Goal: Check status: Check status

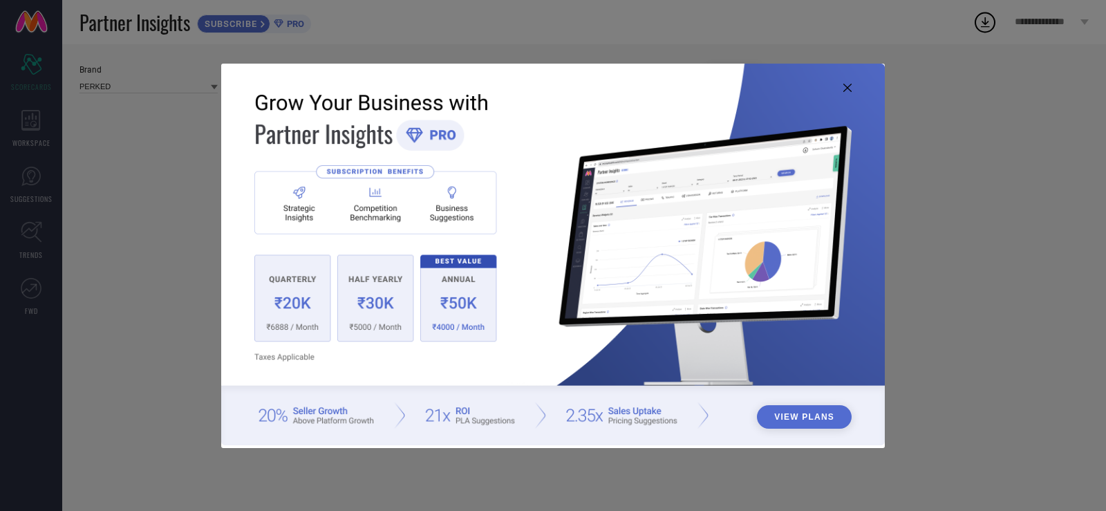
type input "All"
click at [850, 86] on icon at bounding box center [847, 88] width 8 height 8
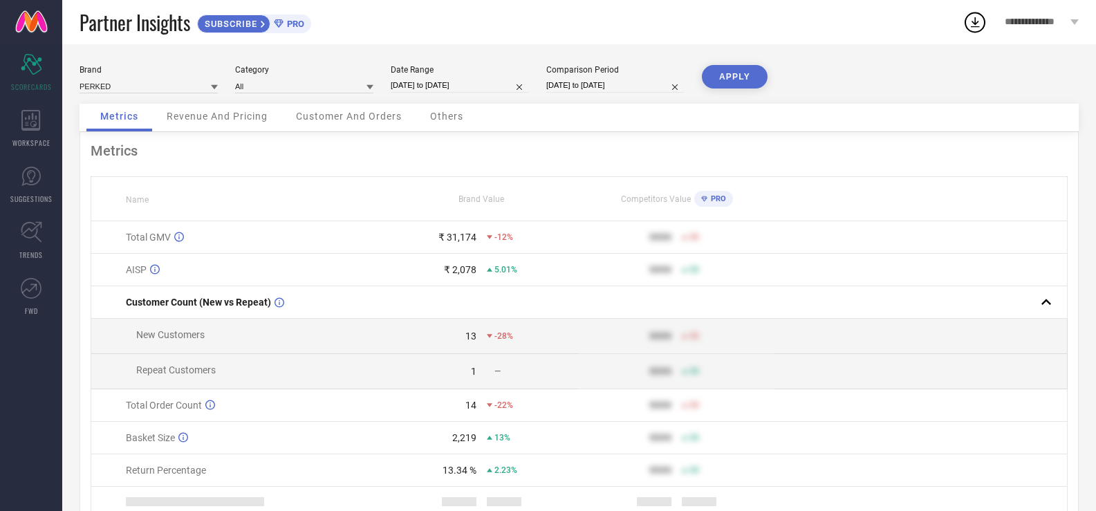
click at [459, 81] on input "[DATE] to [DATE]" at bounding box center [460, 85] width 138 height 15
select select "6"
select select "2025"
select select "7"
select select "2025"
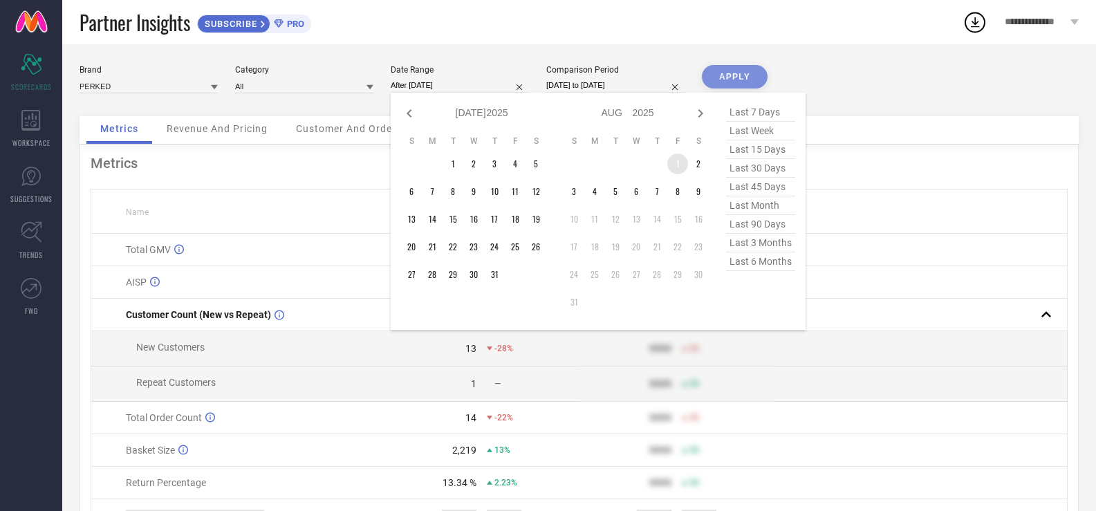
click at [678, 157] on td "1" at bounding box center [677, 163] width 21 height 21
type input "[DATE] to [DATE]"
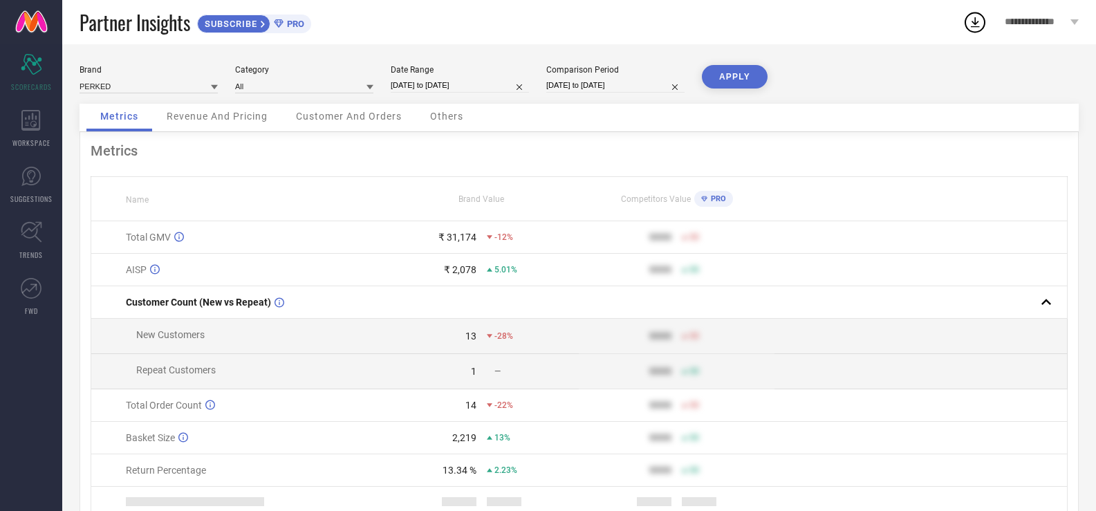
click at [568, 86] on input "[DATE] to [DATE]" at bounding box center [615, 85] width 138 height 15
select select "4"
select select "2025"
select select "5"
select select "2025"
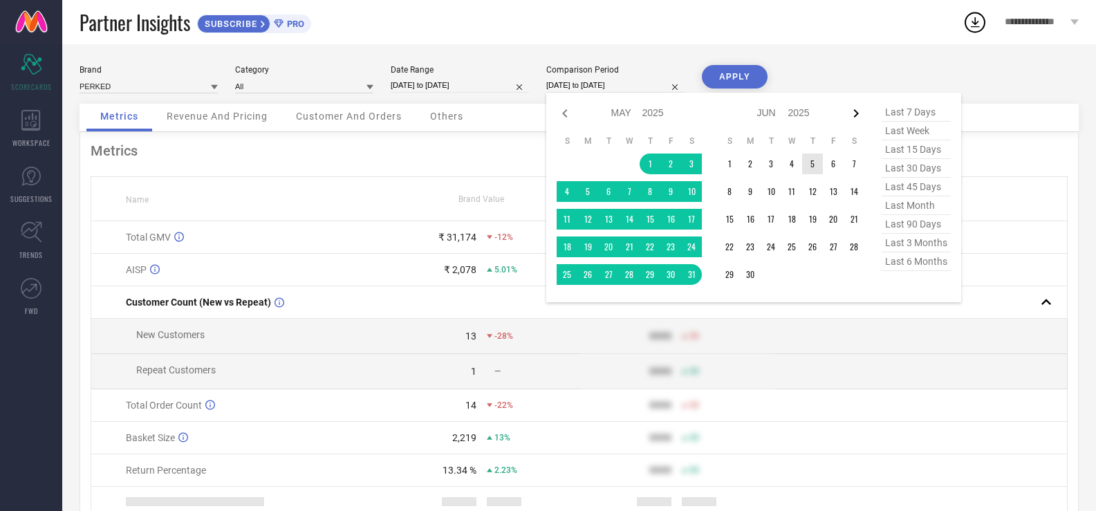
click at [859, 113] on icon at bounding box center [856, 113] width 17 height 17
select select "5"
select select "2025"
select select "6"
select select "2025"
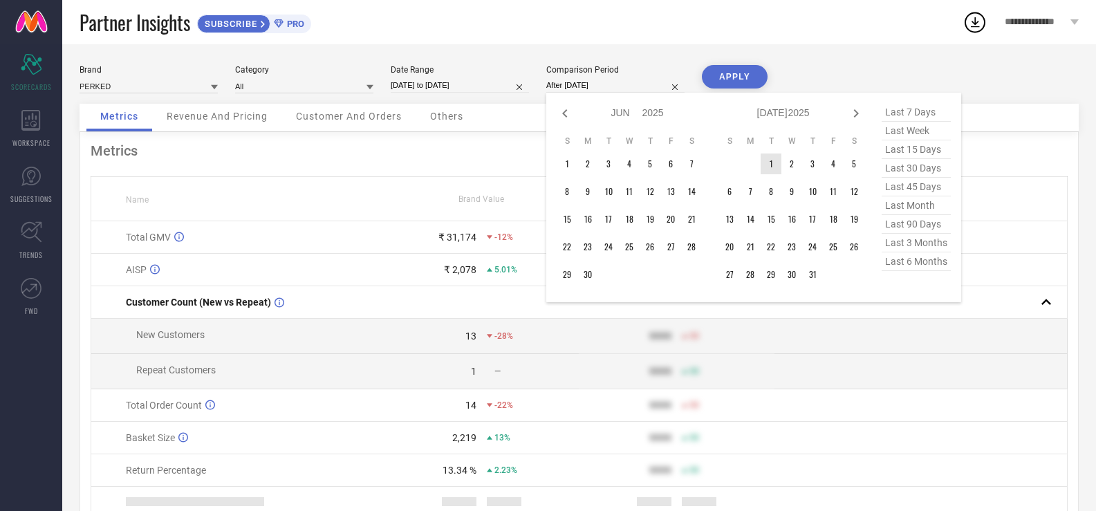
click at [772, 158] on td "1" at bounding box center [770, 163] width 21 height 21
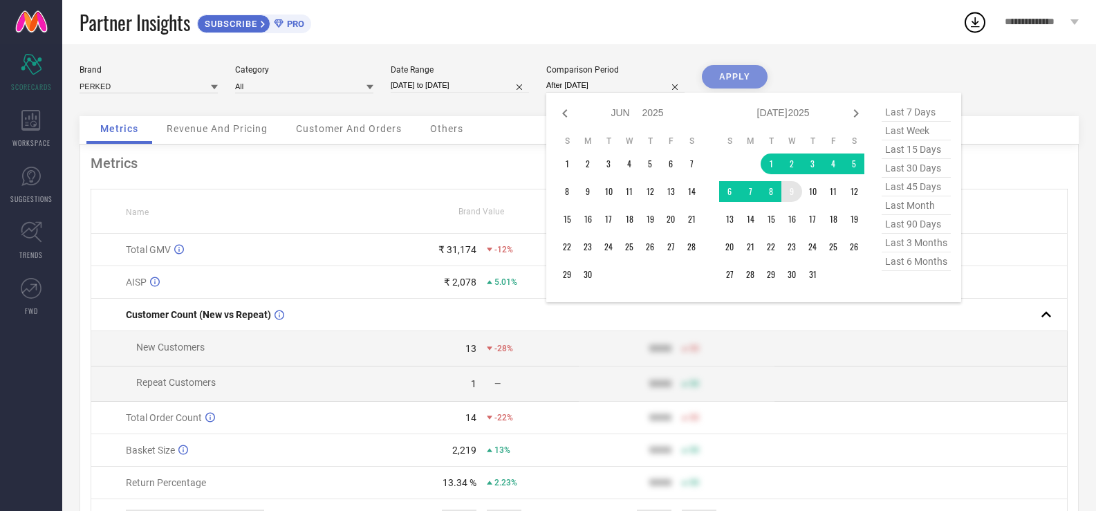
type input "[DATE] to [DATE]"
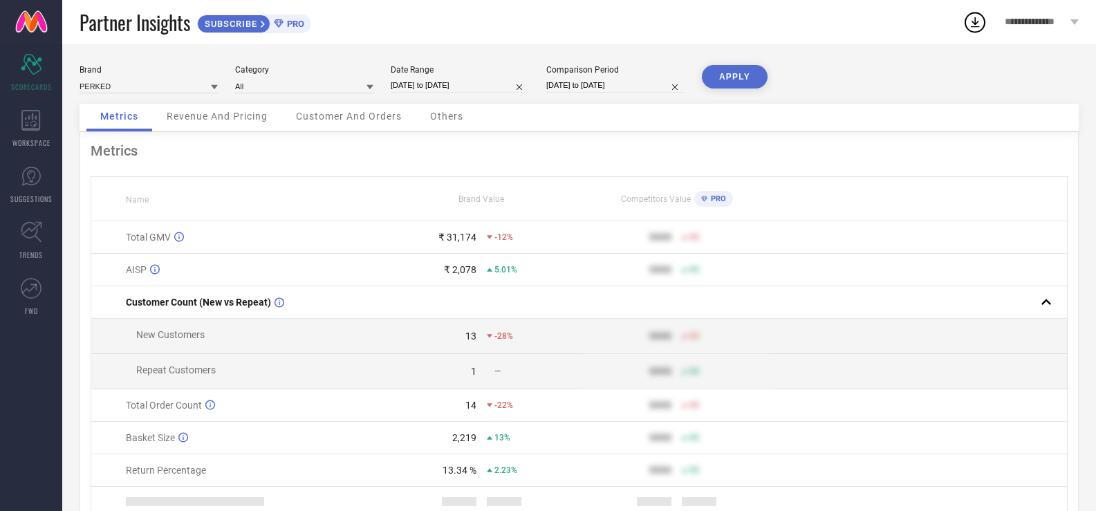
click at [727, 71] on button "APPLY" at bounding box center [735, 77] width 66 height 24
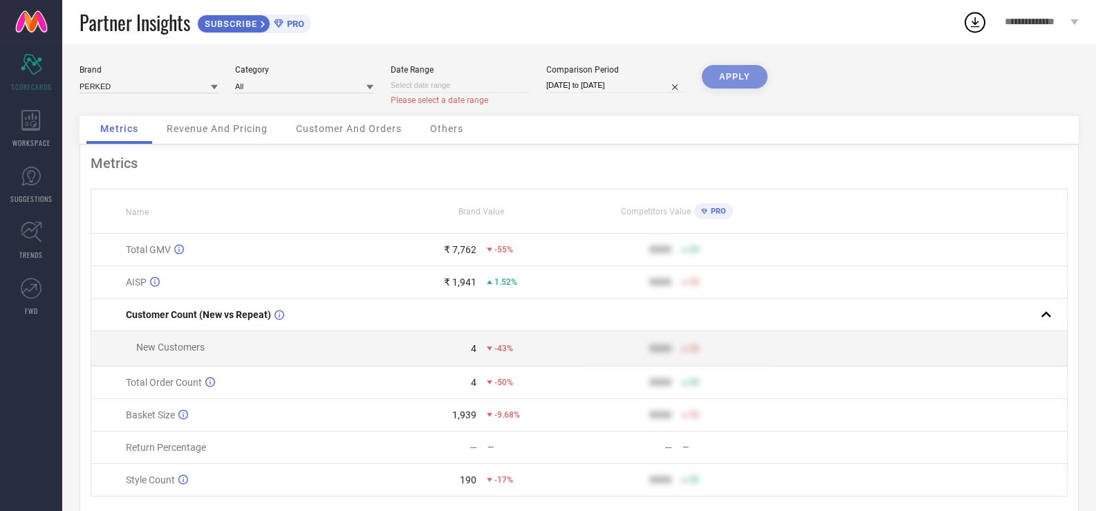
click at [604, 86] on input "[DATE] to [DATE]" at bounding box center [615, 85] width 138 height 15
select select "6"
select select "2025"
select select "7"
select select "2025"
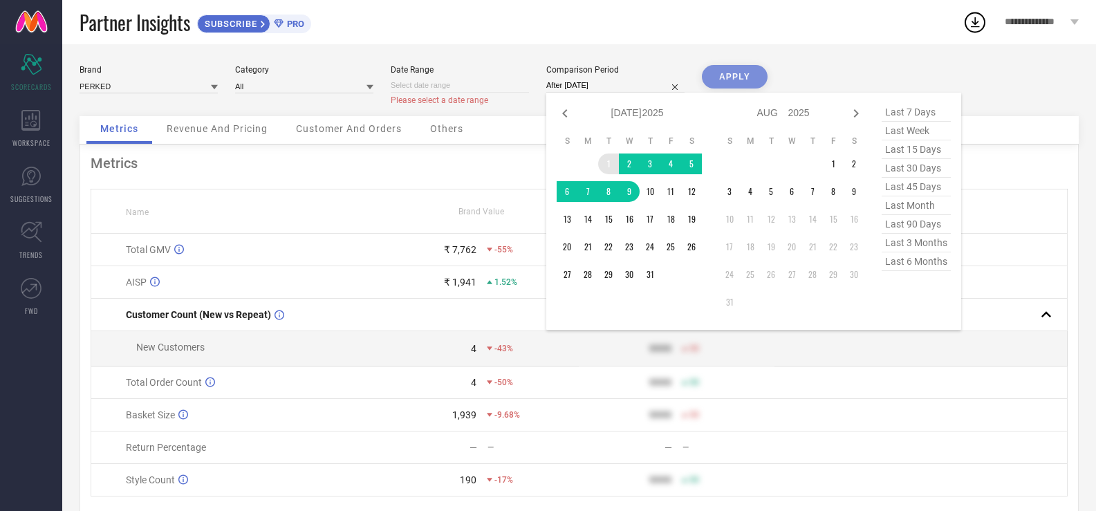
click at [605, 162] on td "1" at bounding box center [608, 163] width 21 height 21
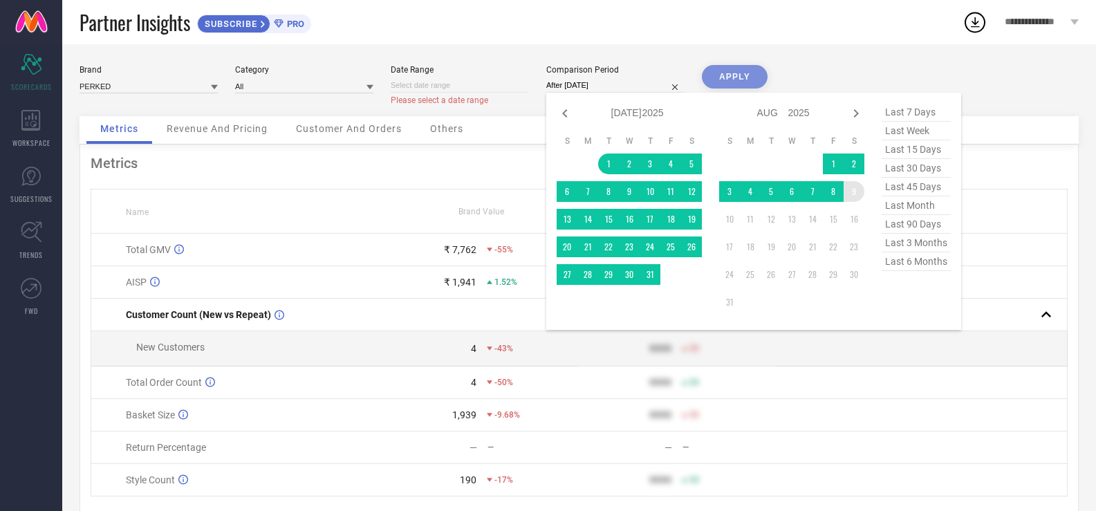
type input "[DATE] to [DATE]"
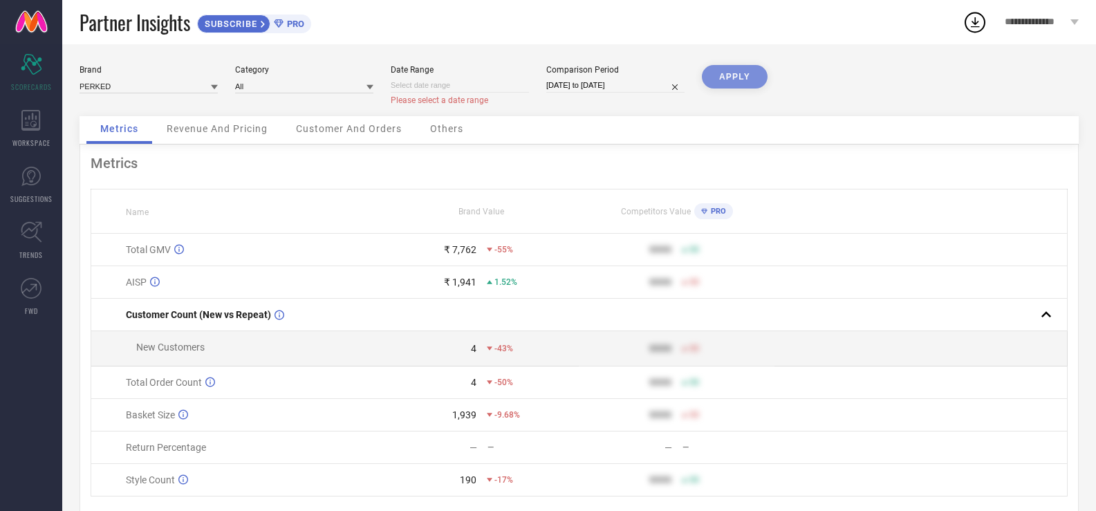
select select "7"
select select "2025"
select select "8"
select select "2025"
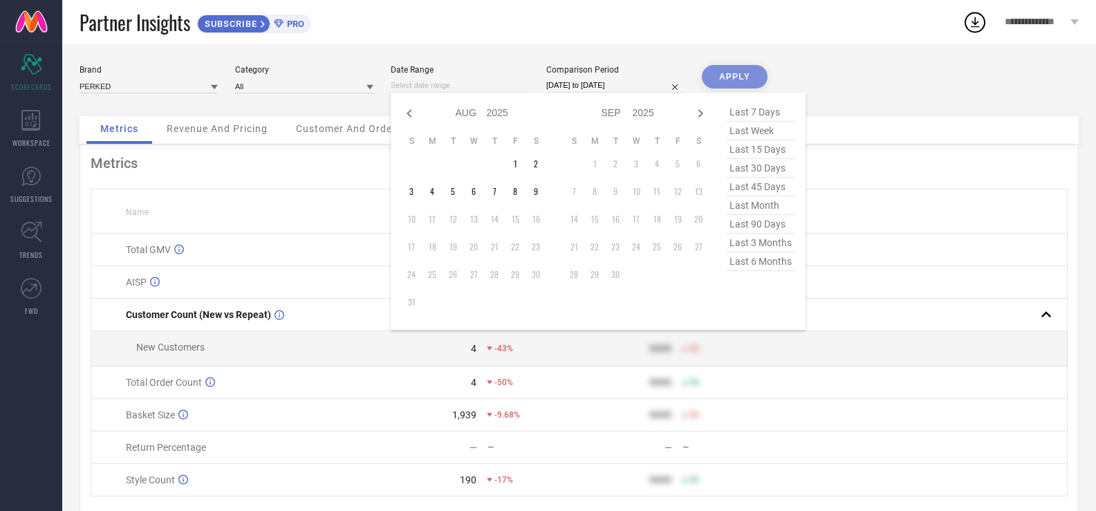
click at [473, 82] on input at bounding box center [460, 85] width 138 height 15
click at [410, 111] on icon at bounding box center [409, 113] width 5 height 8
select select "6"
select select "2025"
select select "7"
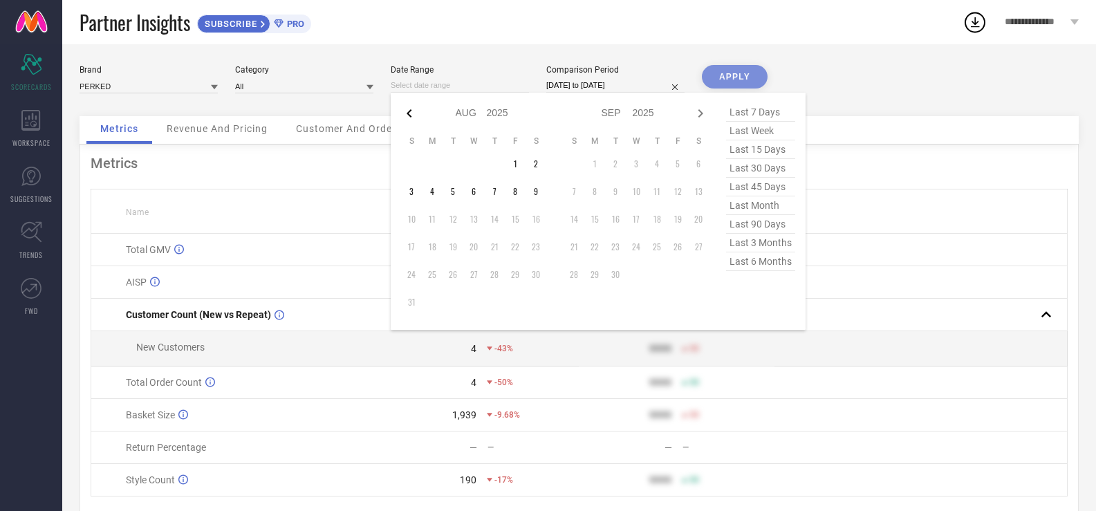
select select "2025"
click at [405, 109] on icon at bounding box center [409, 113] width 17 height 17
select select "5"
select select "2025"
select select "6"
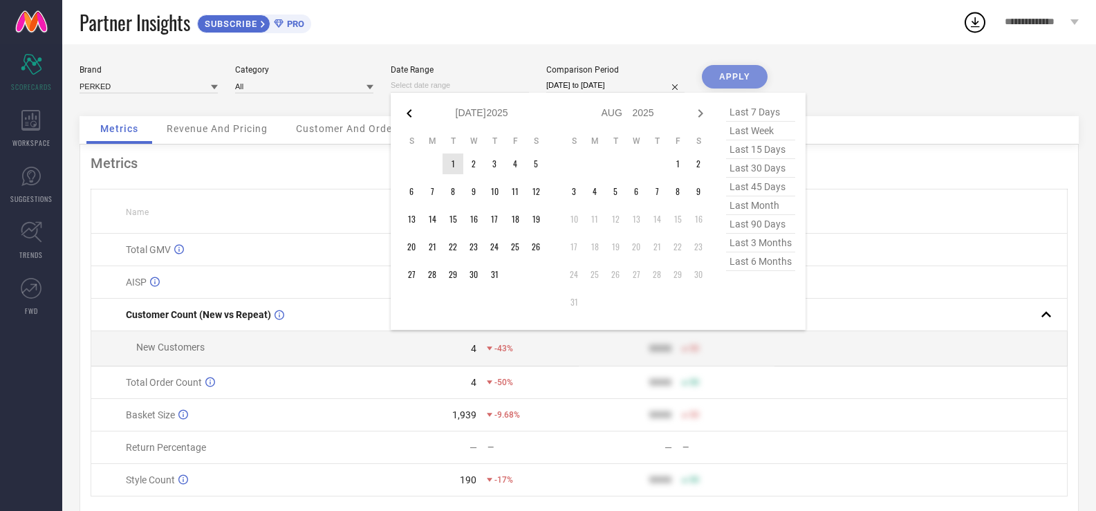
select select "2025"
type input "After [DATE]"
click at [428, 270] on td "30" at bounding box center [432, 274] width 21 height 21
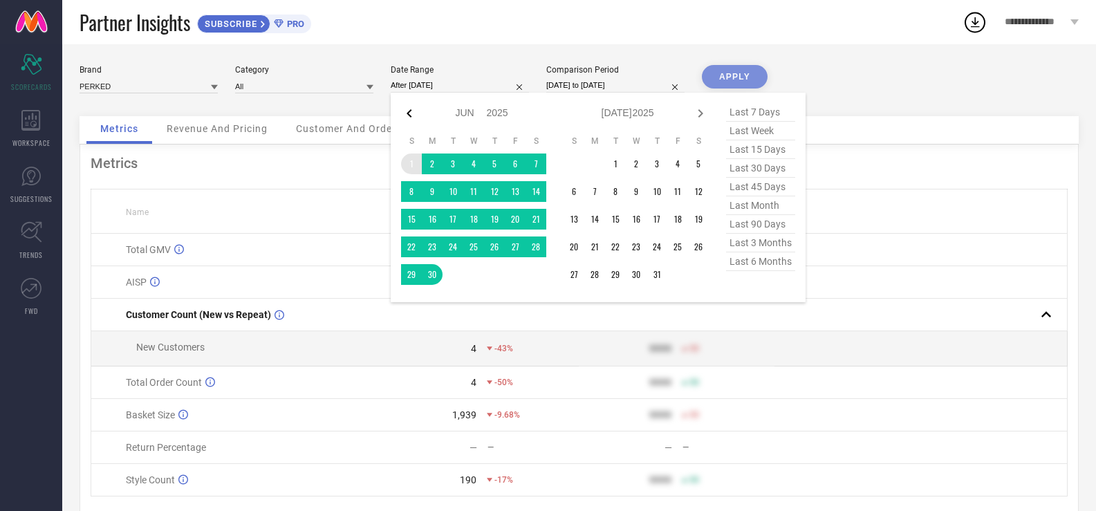
click at [410, 117] on icon at bounding box center [409, 113] width 17 height 17
select select "4"
select select "2025"
select select "5"
select select "2025"
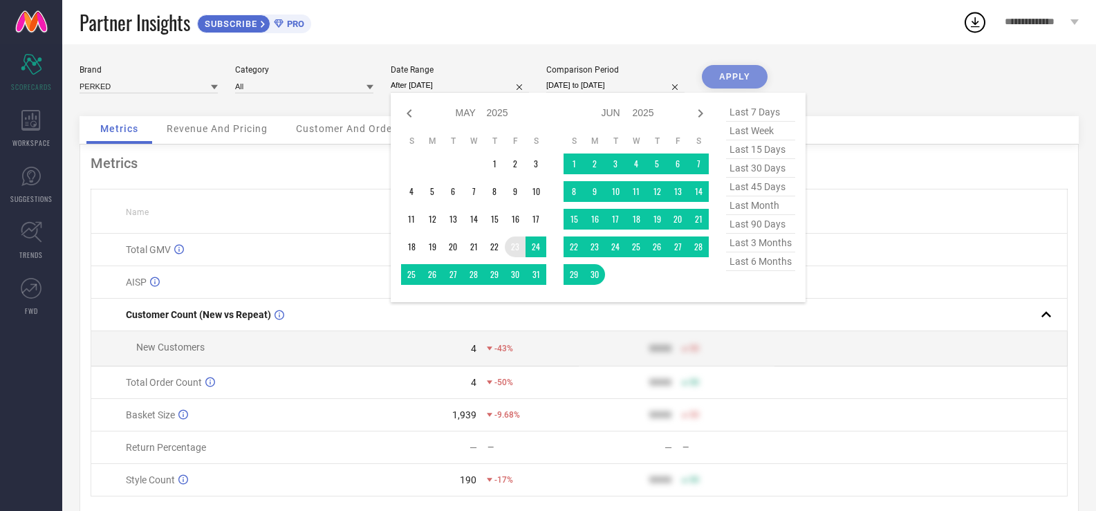
type input "[DATE] to [DATE]"
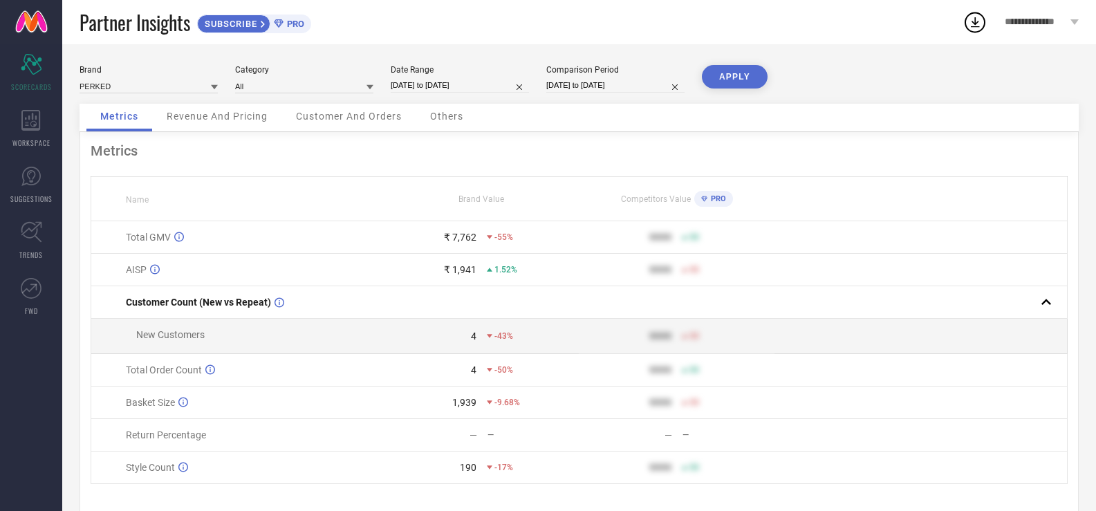
click at [736, 75] on button "APPLY" at bounding box center [735, 77] width 66 height 24
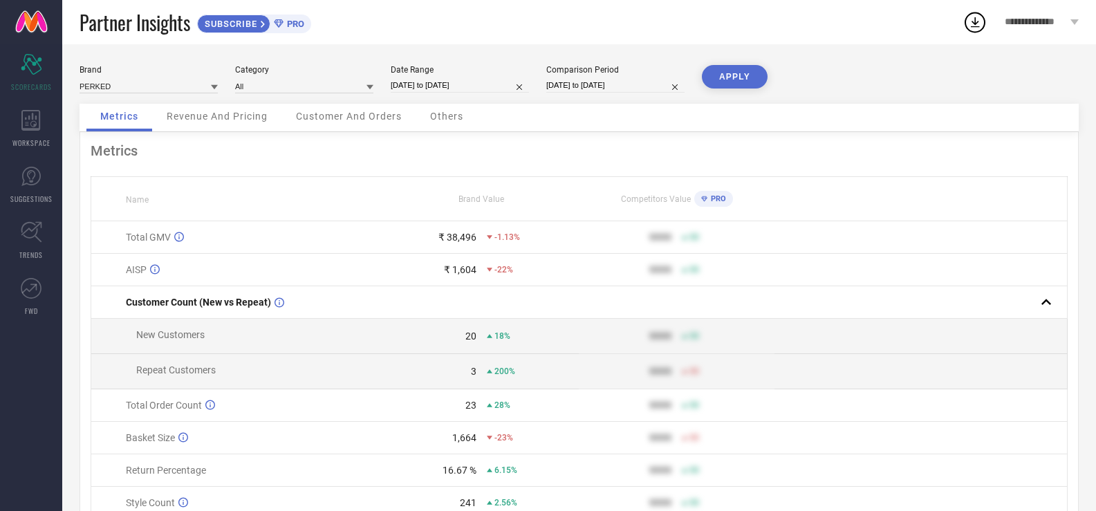
click at [247, 122] on div "Revenue And Pricing" at bounding box center [217, 118] width 129 height 28
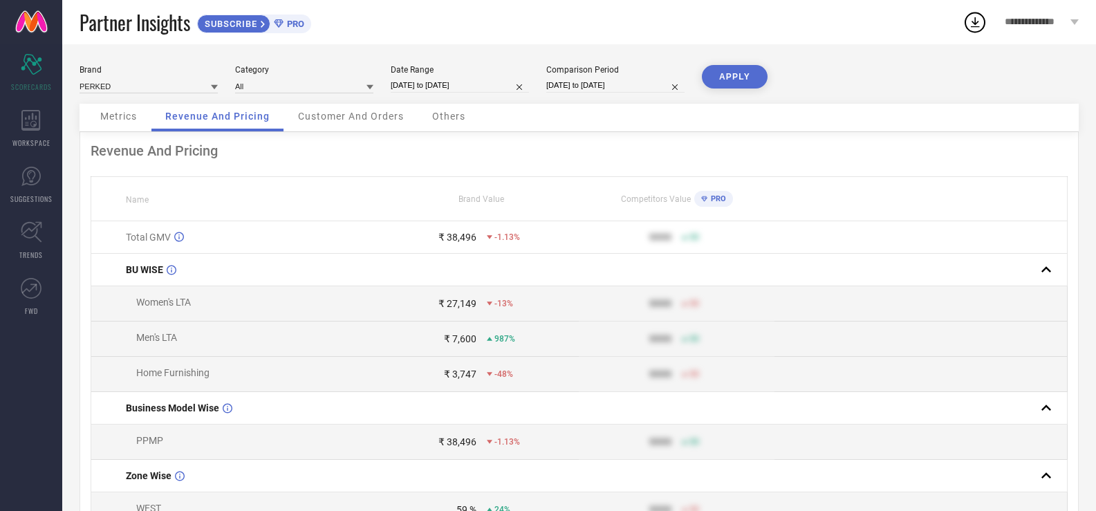
click at [328, 113] on span "Customer And Orders" at bounding box center [351, 116] width 106 height 11
